Goal: Information Seeking & Learning: Understand process/instructions

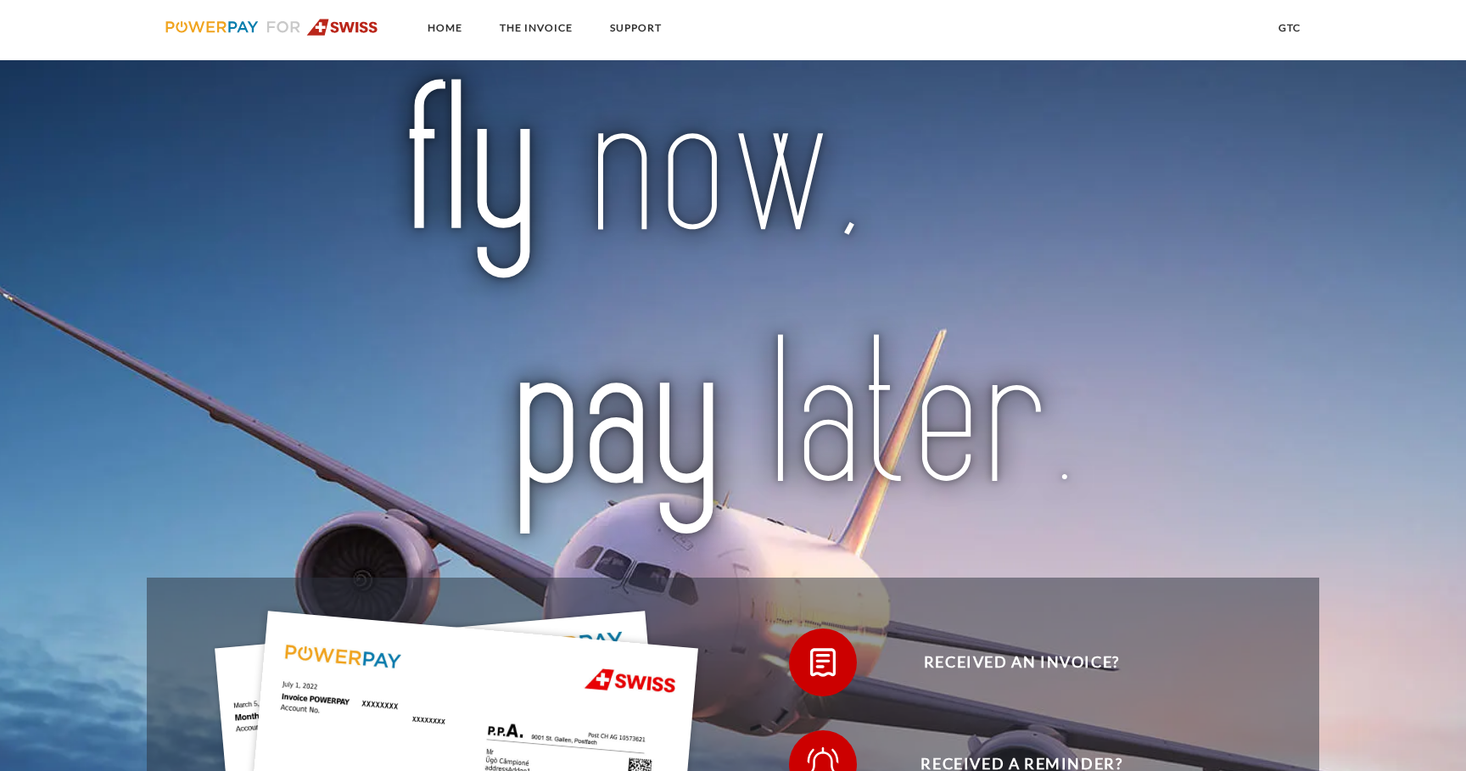
scroll to position [2544, 0]
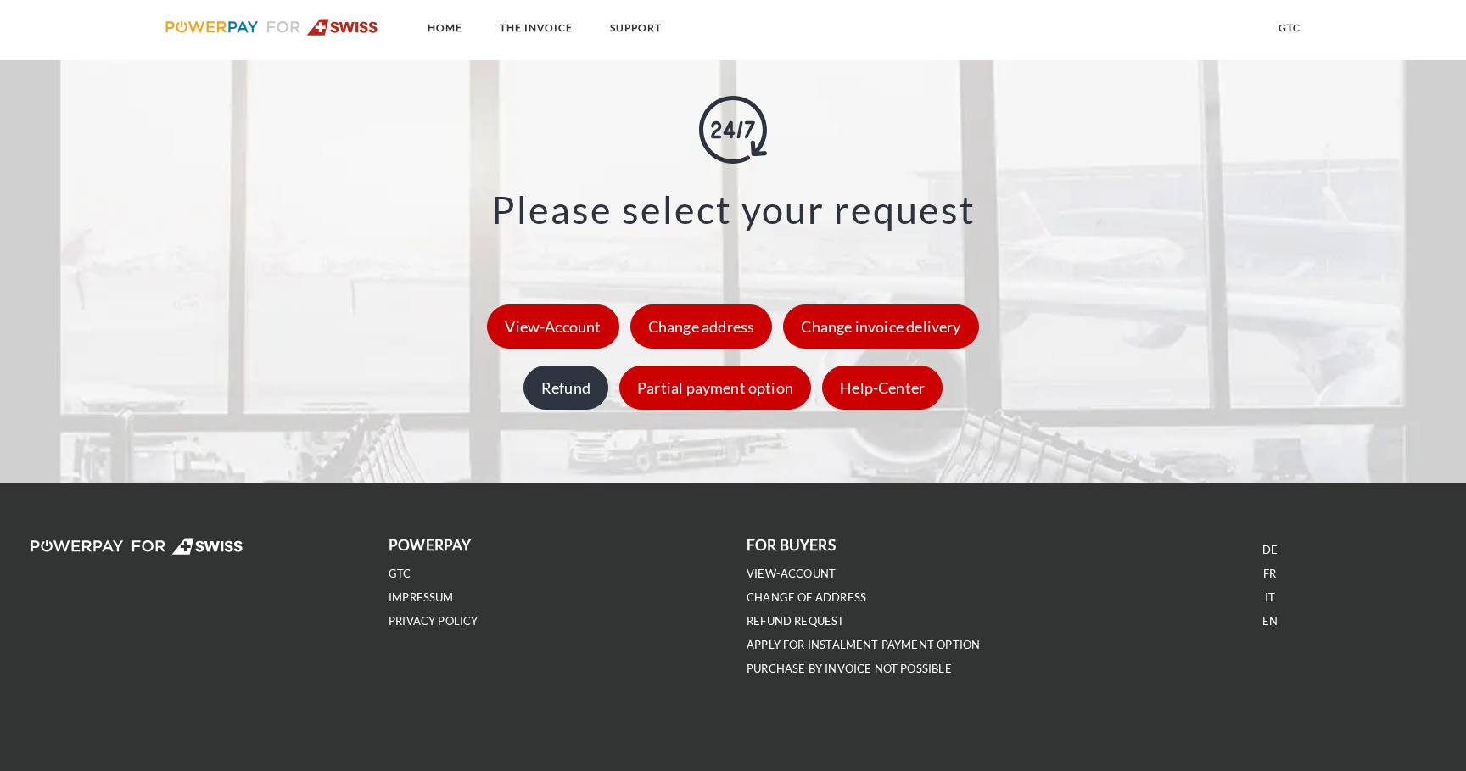
click at [571, 395] on div "Refund" at bounding box center [565, 388] width 85 height 44
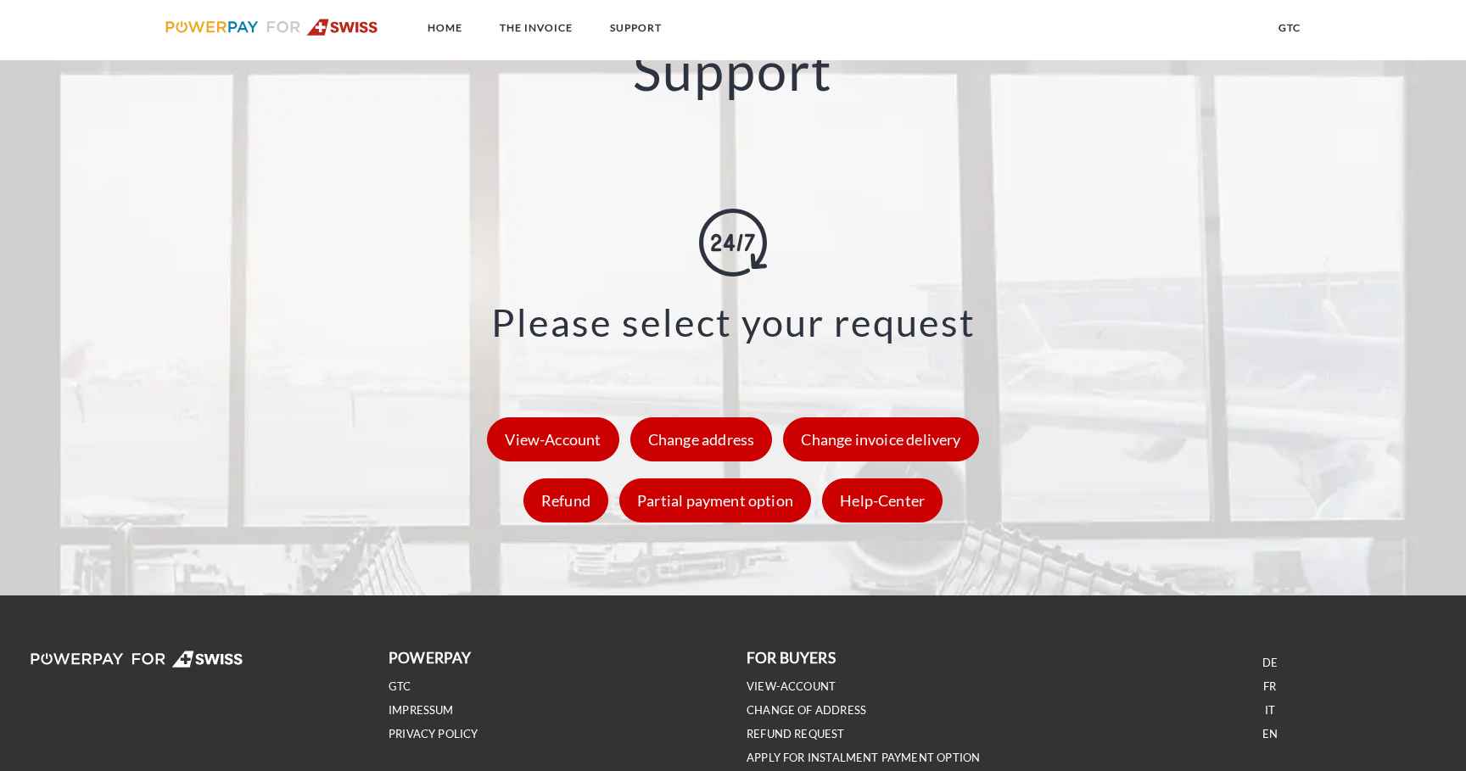
scroll to position [2544, 0]
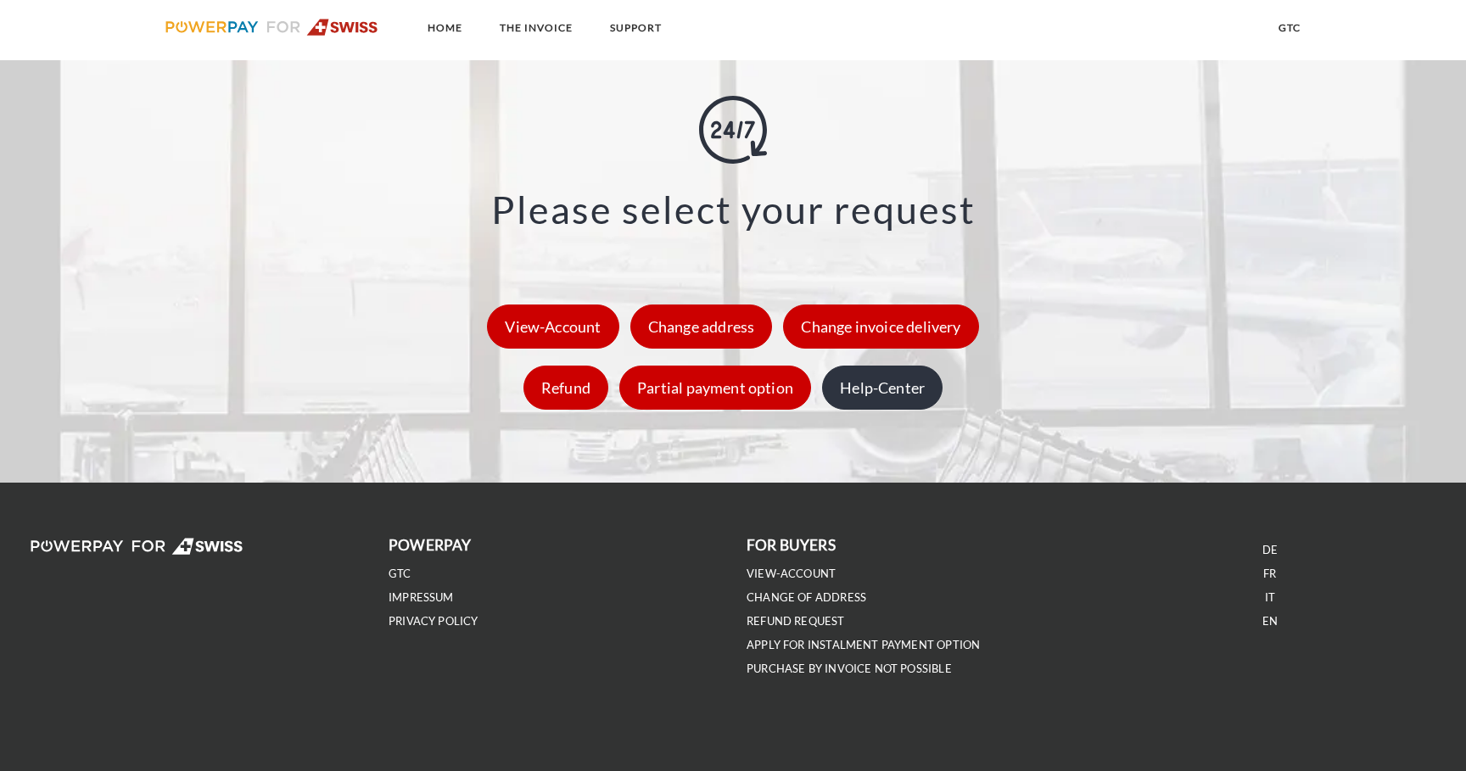
click at [909, 400] on div "Help-Center" at bounding box center [882, 388] width 120 height 44
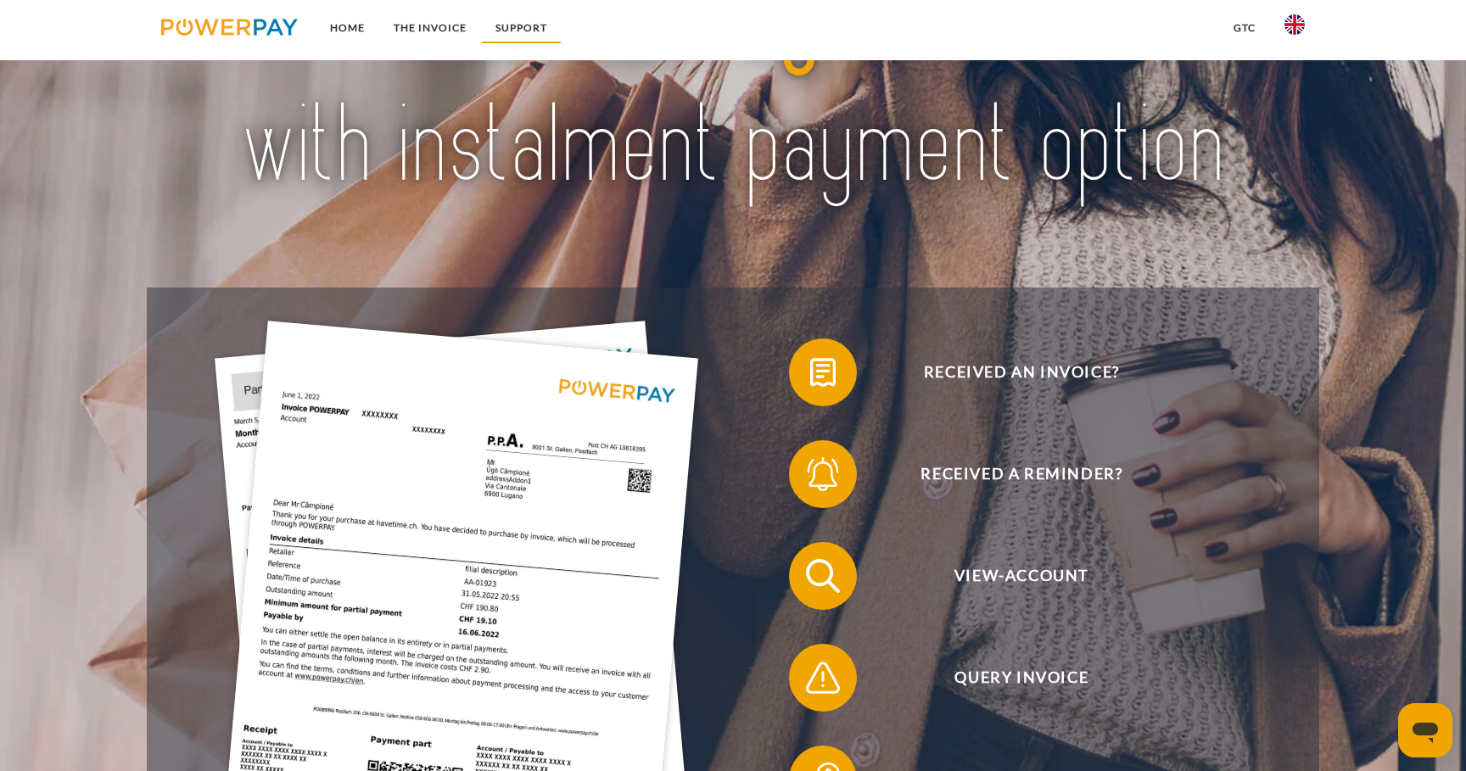
click at [522, 31] on link "Support" at bounding box center [521, 28] width 81 height 31
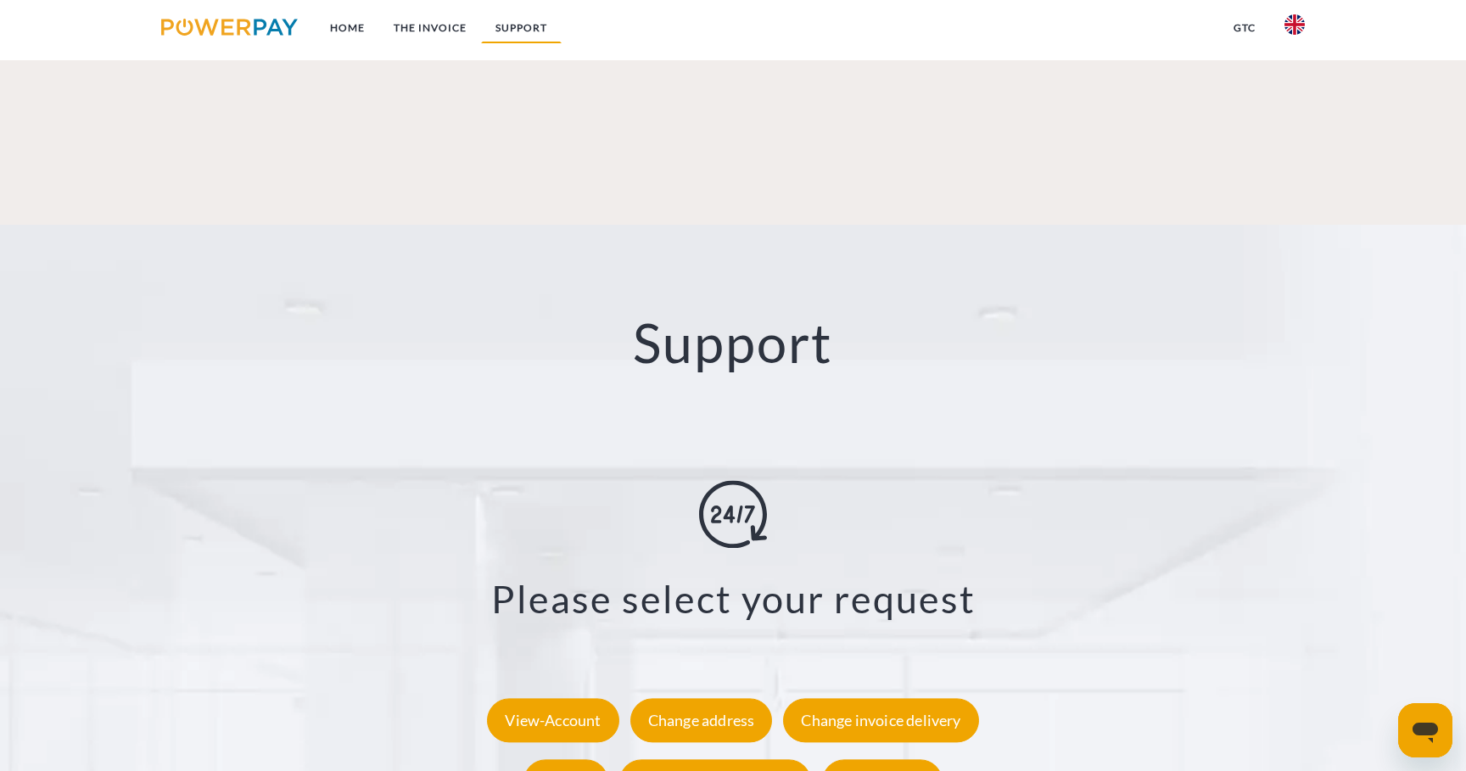
scroll to position [3011, 0]
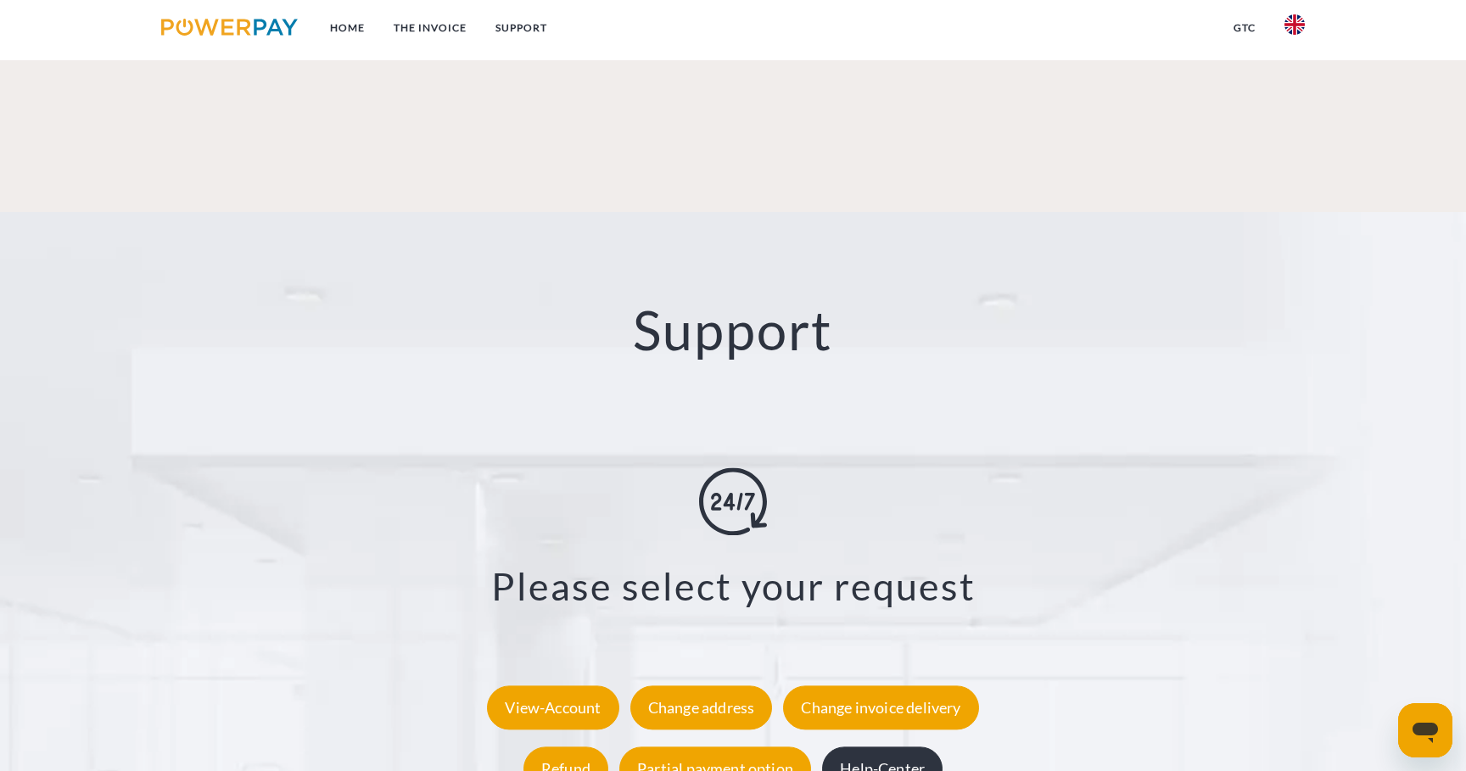
click at [893, 747] on div "Help-Center" at bounding box center [882, 769] width 120 height 44
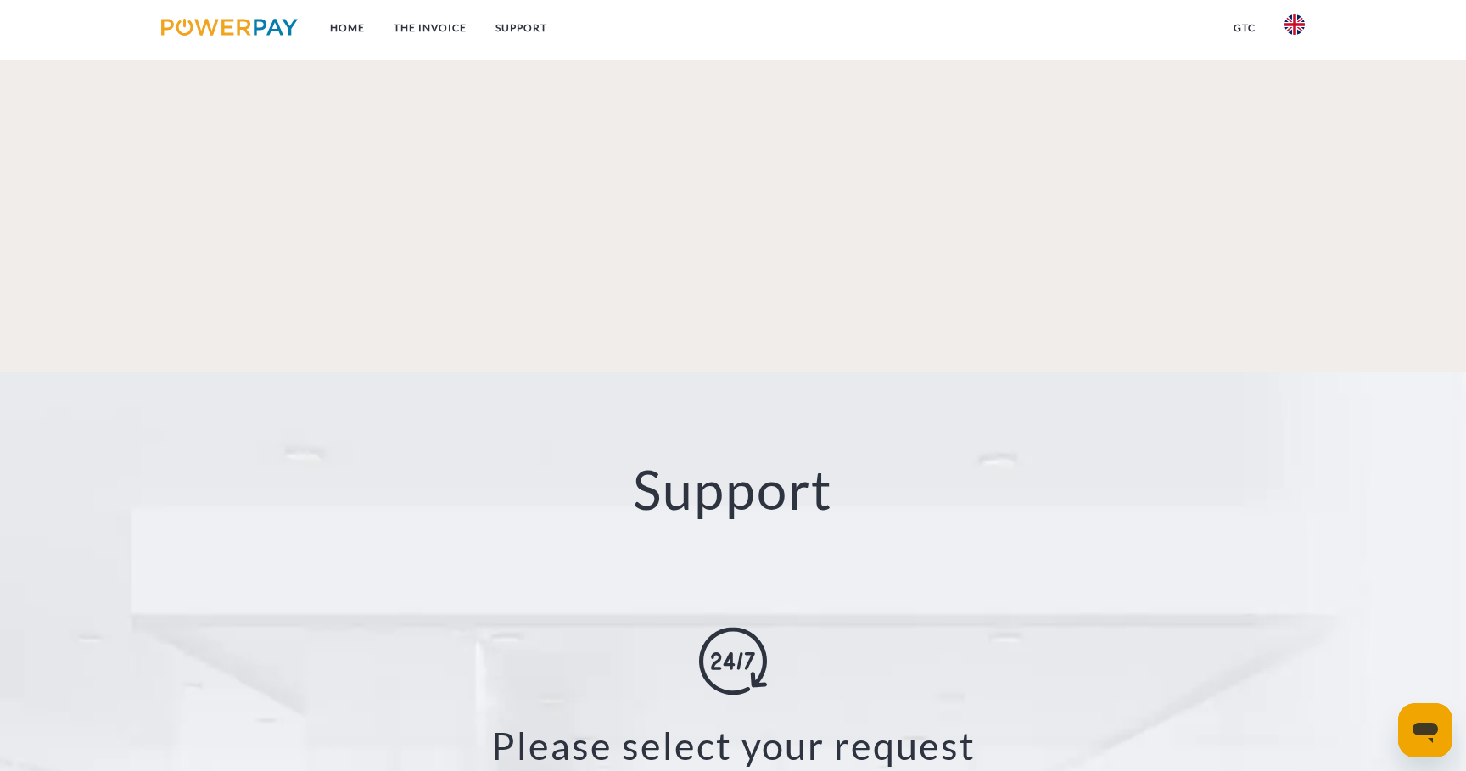
scroll to position [3205, 0]
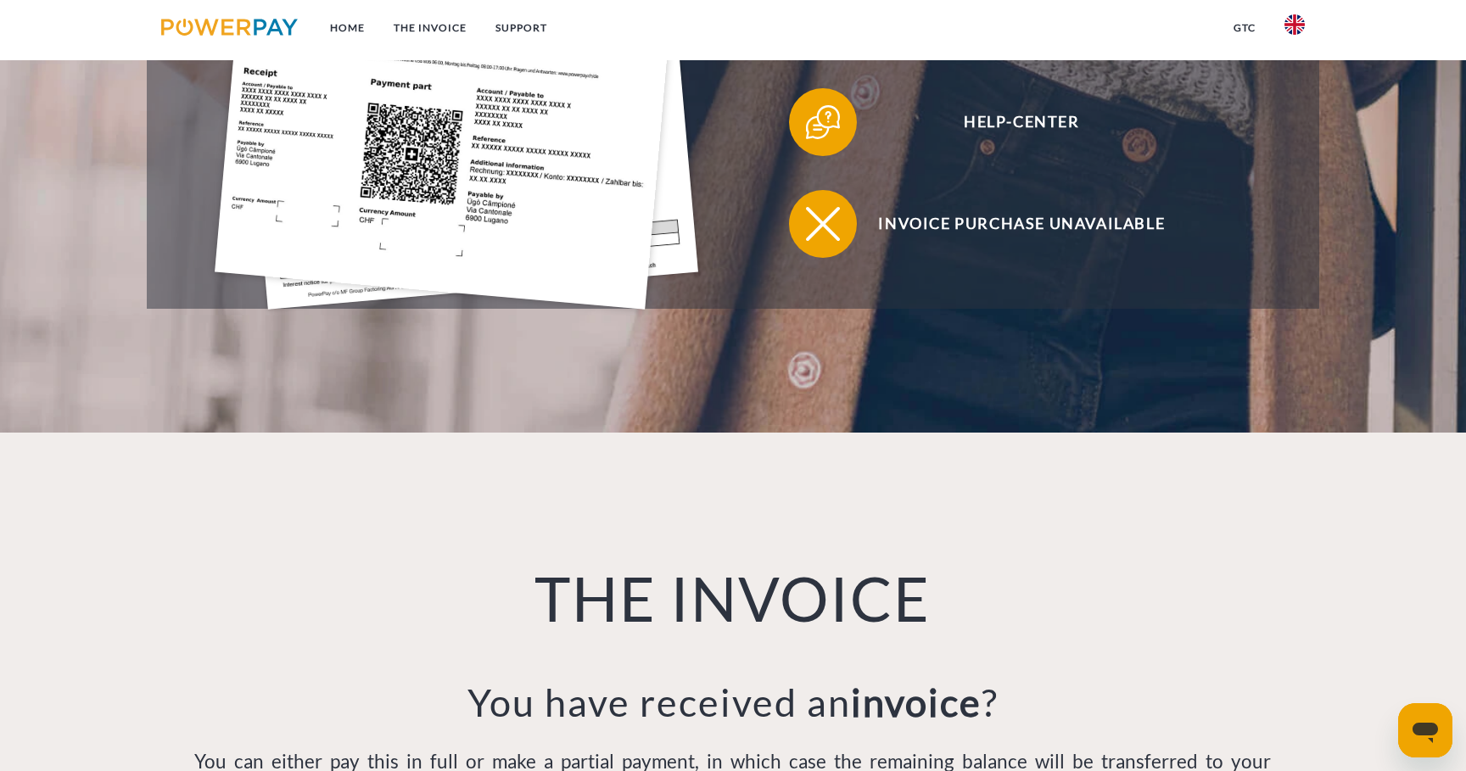
scroll to position [708, 0]
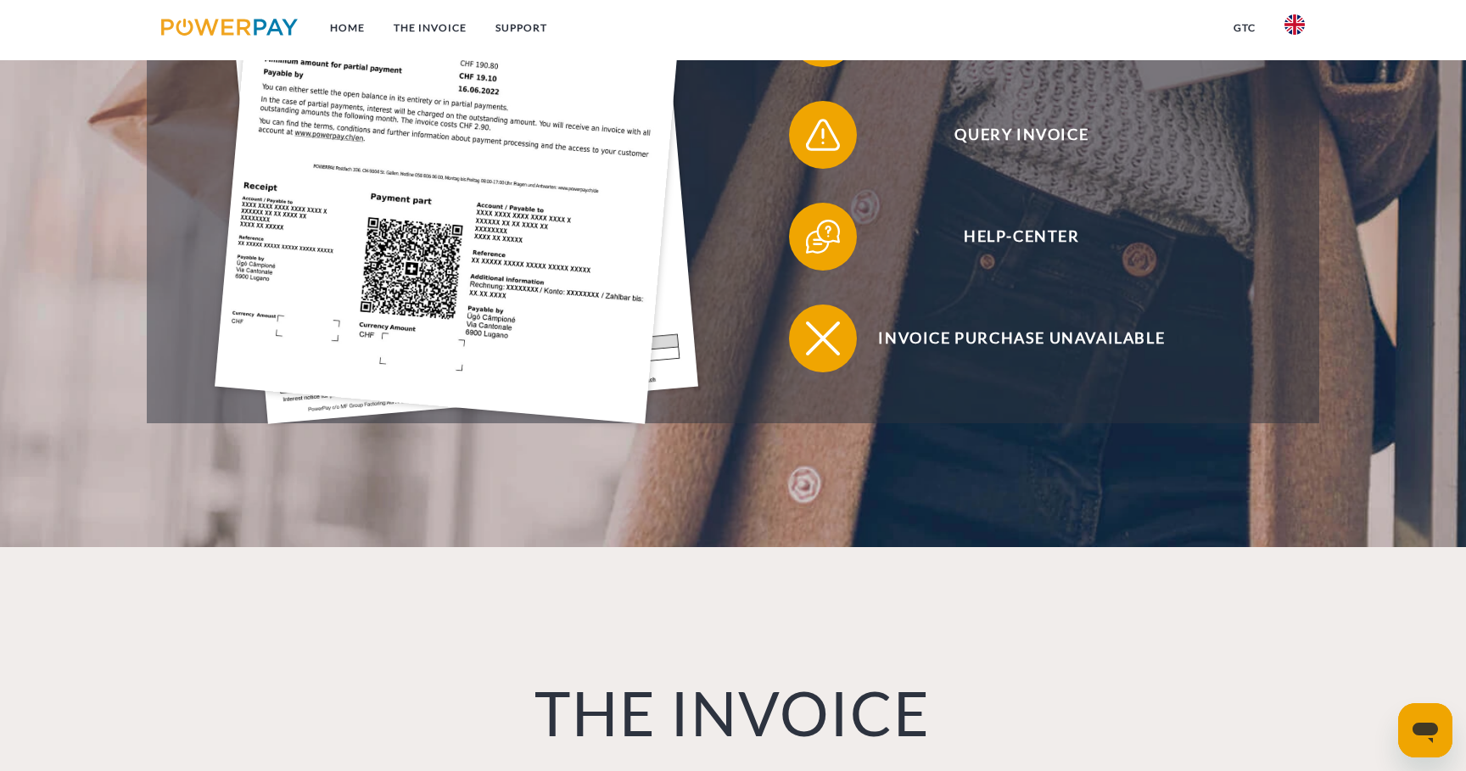
click at [1295, 24] on img at bounding box center [1294, 24] width 20 height 20
click at [1140, 36] on nav "Home THE INVOICE Support GTC" at bounding box center [733, 30] width 1466 height 60
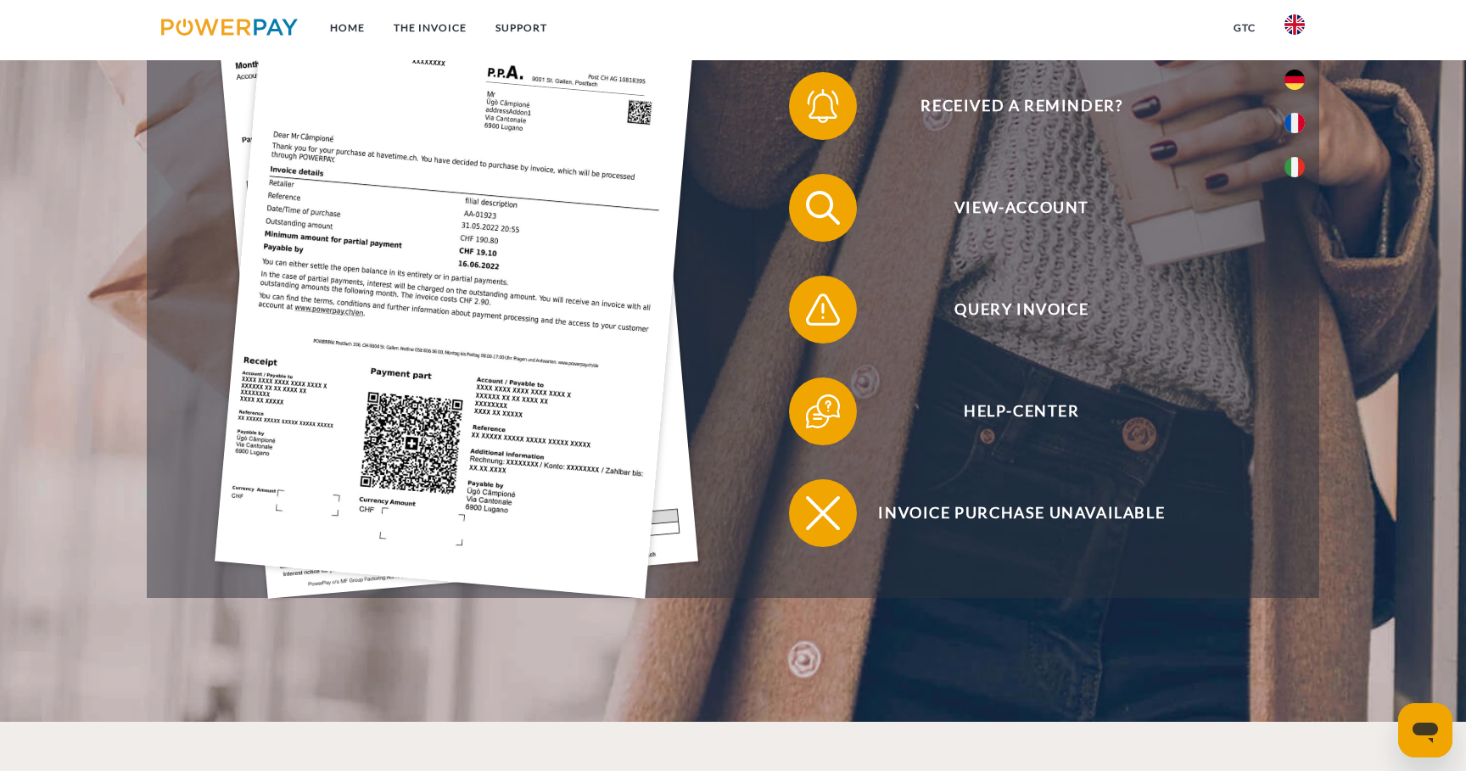
scroll to position [540, 0]
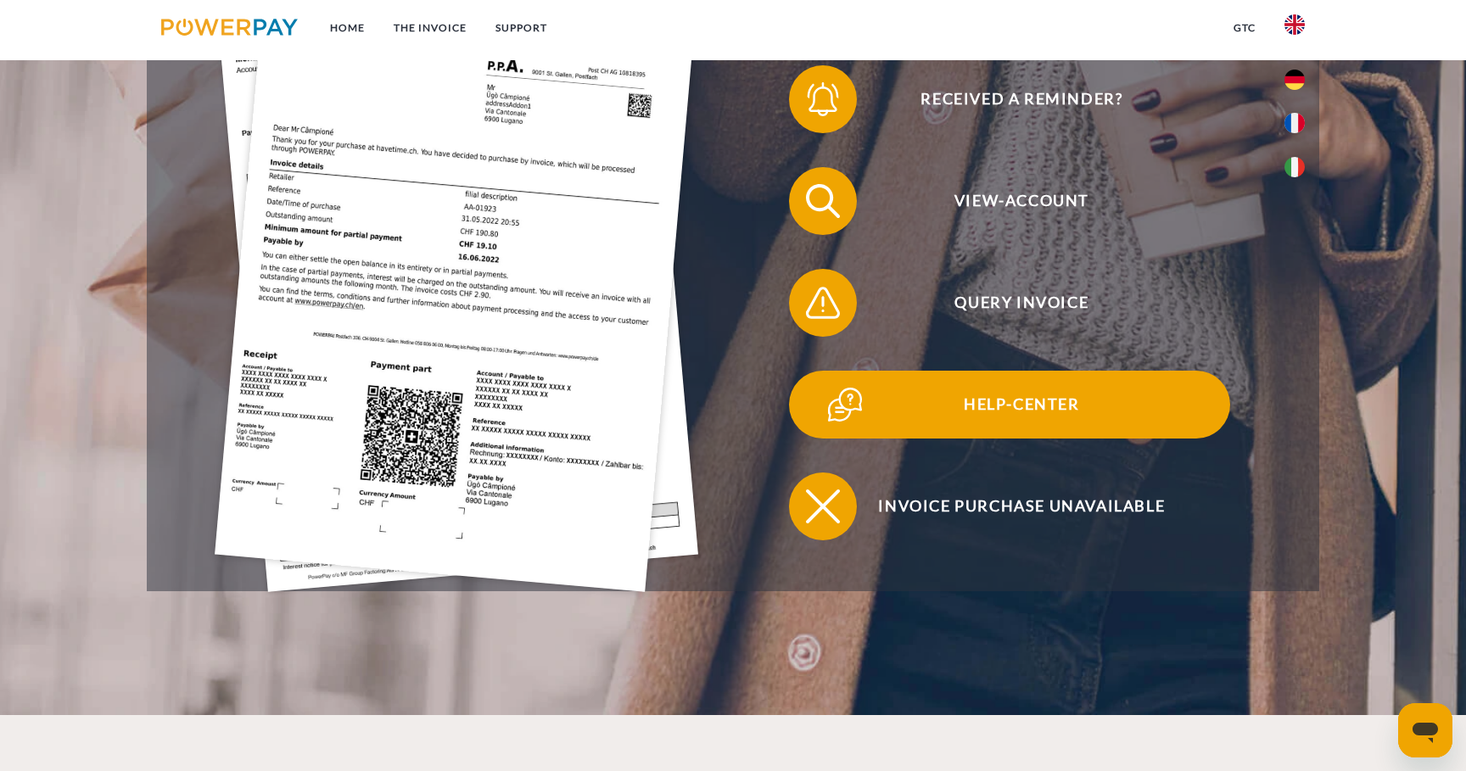
click at [1041, 411] on span "Help-Center" at bounding box center [1022, 405] width 416 height 68
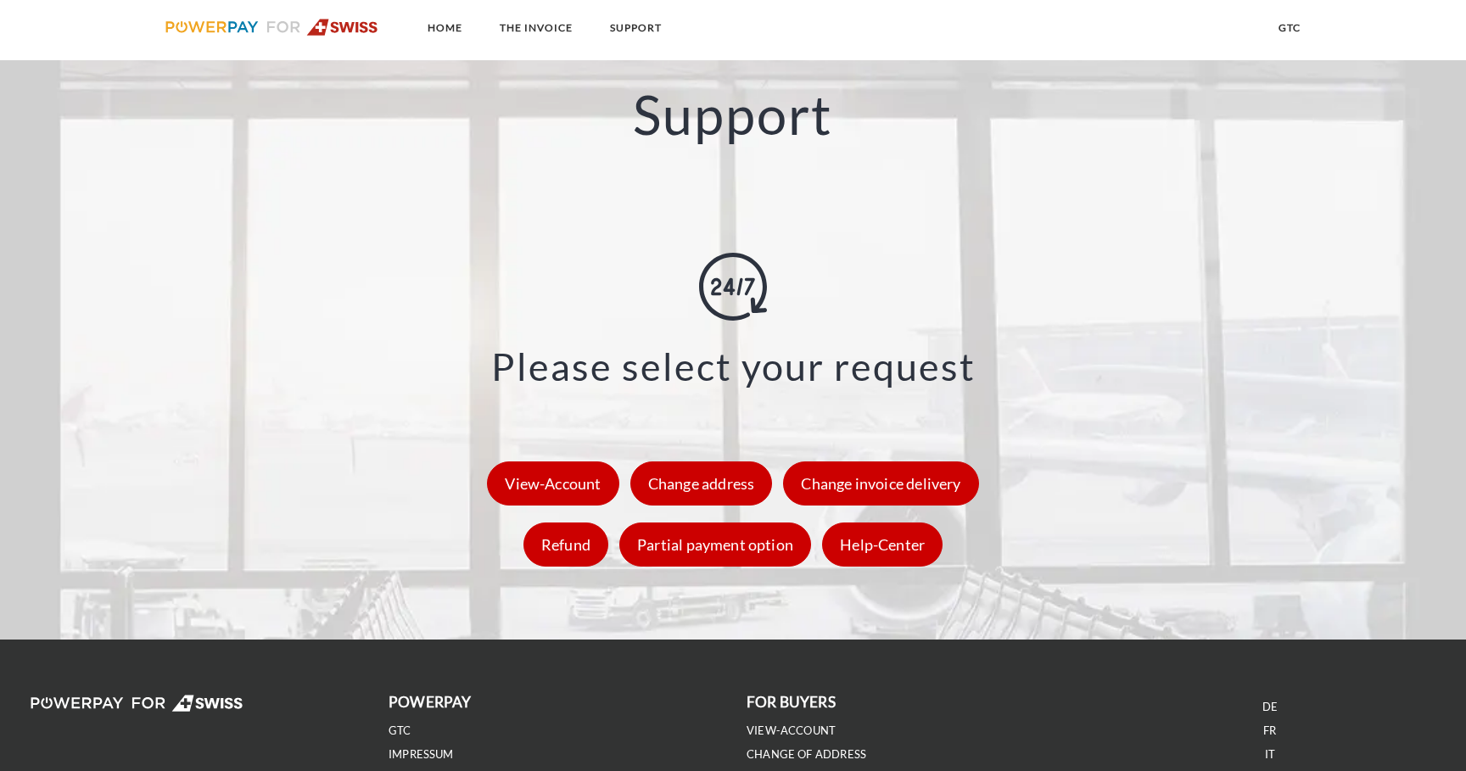
scroll to position [2544, 0]
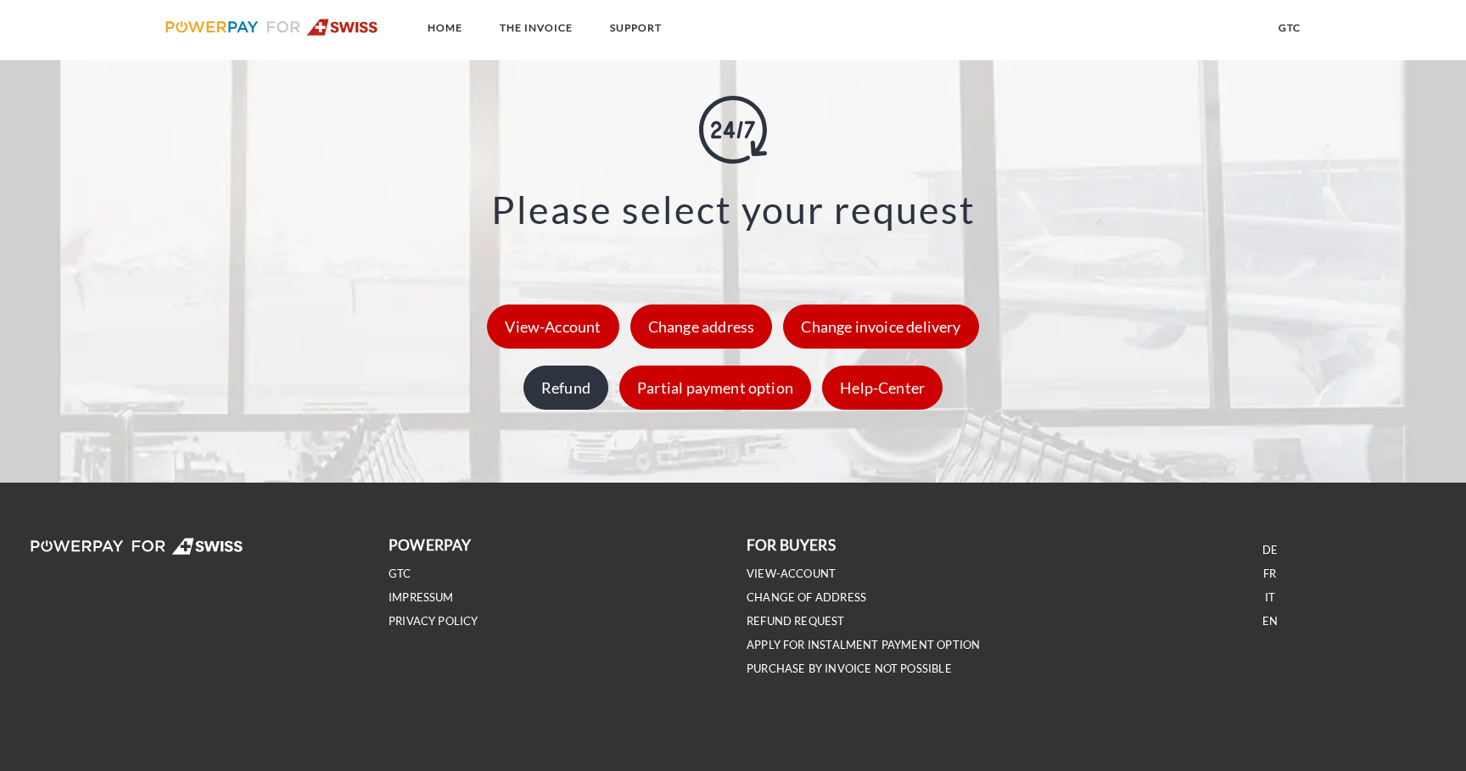
click at [553, 394] on div "Refund" at bounding box center [565, 388] width 85 height 44
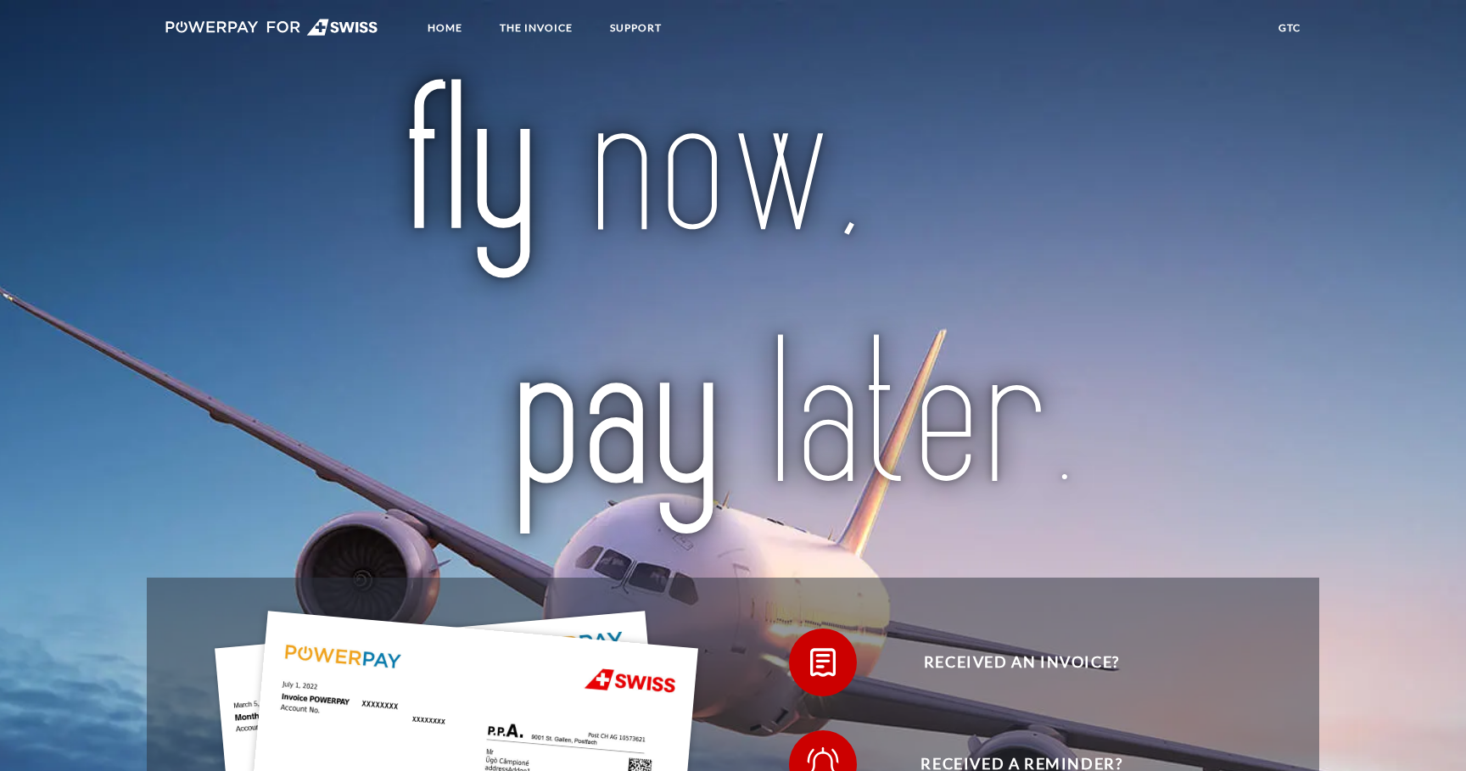
click at [1287, 21] on link "GTC" at bounding box center [1289, 28] width 51 height 31
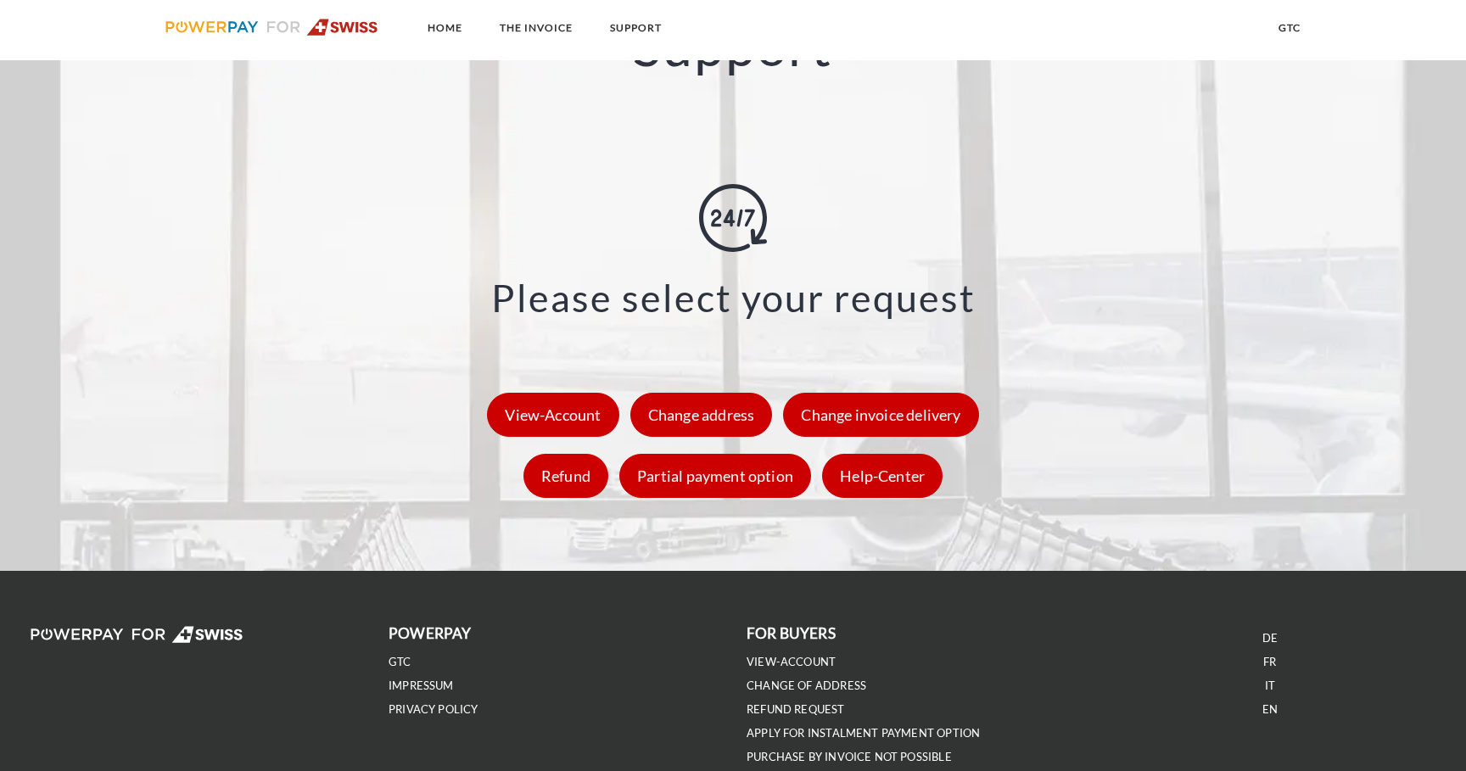
scroll to position [2544, 0]
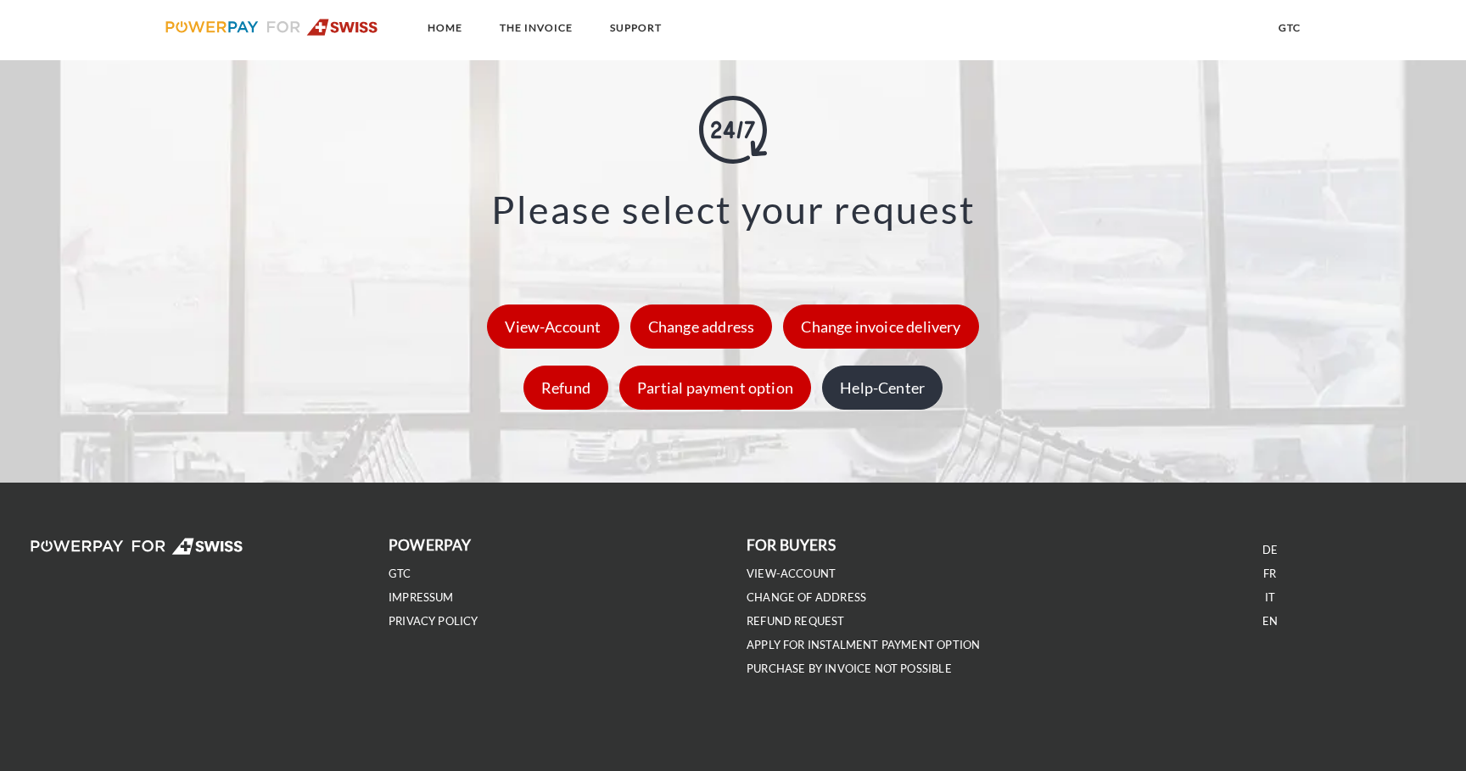
click at [874, 404] on div "Help-Center" at bounding box center [882, 388] width 120 height 44
